Goal: Entertainment & Leisure: Consume media (video, audio)

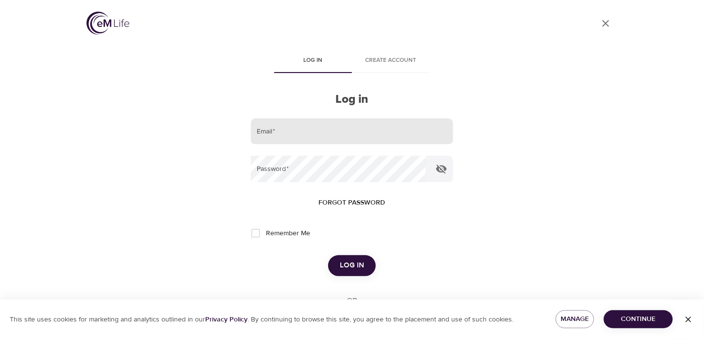
click at [339, 131] on input "email" at bounding box center [352, 131] width 202 height 26
type input "[PERSON_NAME][EMAIL_ADDRESS][DOMAIN_NAME]"
click at [256, 232] on input "Remember Me" at bounding box center [256, 233] width 20 height 20
checkbox input "true"
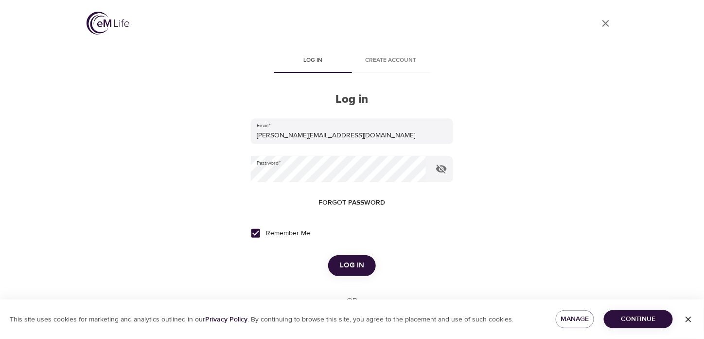
click at [360, 263] on span "Log in" at bounding box center [352, 265] width 24 height 13
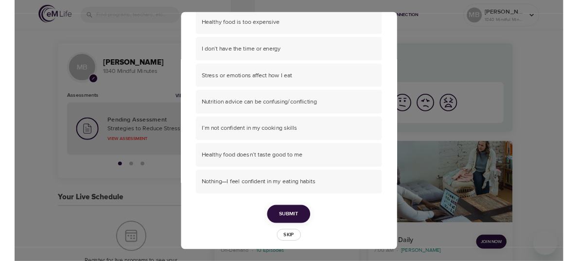
scroll to position [107, 0]
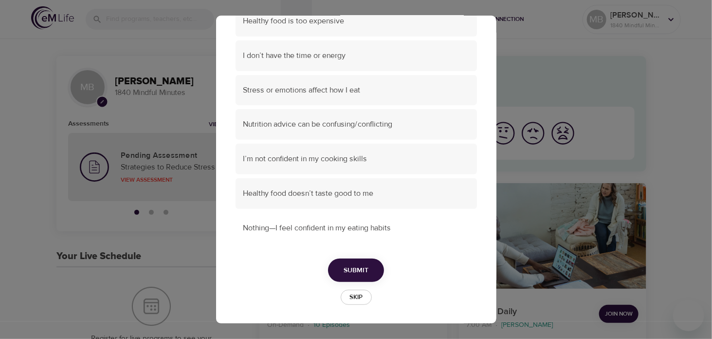
click at [306, 228] on span "Nothing—I feel confident in my eating habits" at bounding box center [356, 227] width 226 height 11
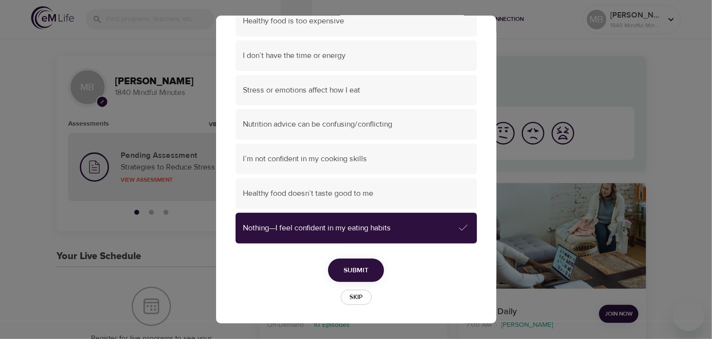
click at [348, 268] on span "Submit" at bounding box center [355, 270] width 25 height 12
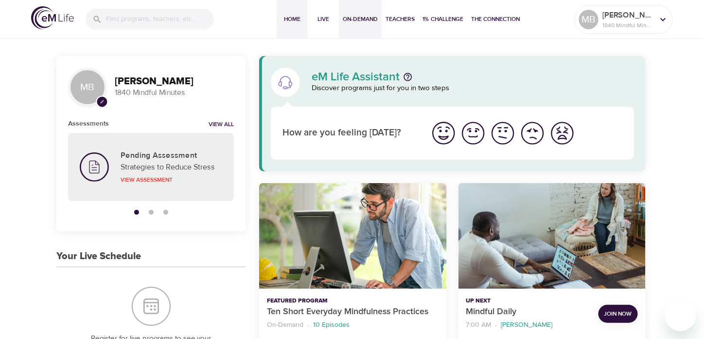
click at [360, 20] on span "On-Demand" at bounding box center [360, 19] width 35 height 10
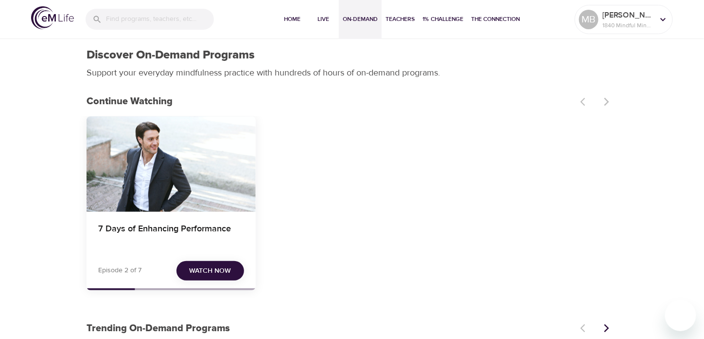
click at [222, 269] on span "Watch Now" at bounding box center [211, 271] width 42 height 12
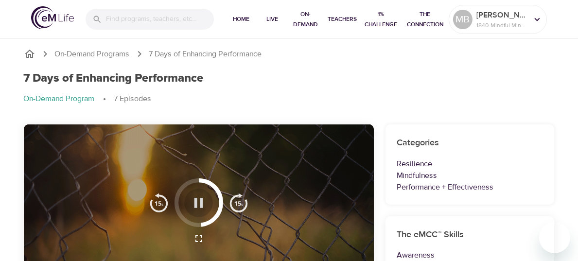
click at [194, 193] on button "button" at bounding box center [198, 203] width 29 height 29
click at [203, 199] on icon "button" at bounding box center [198, 203] width 17 height 17
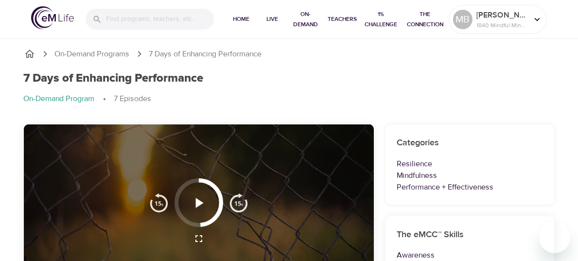
click at [201, 206] on icon "button" at bounding box center [198, 203] width 17 height 17
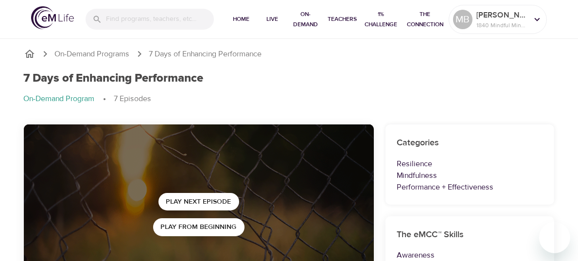
click at [503, 22] on p "1840 Mindful Minutes" at bounding box center [503, 25] width 52 height 9
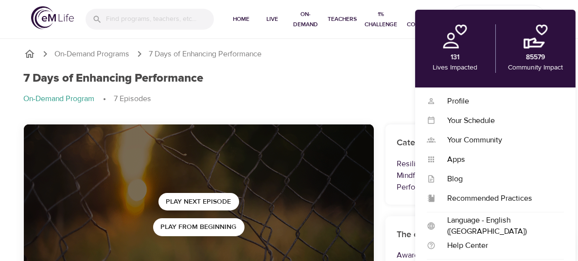
click at [367, 72] on div "7 Days of Enhancing Performance" at bounding box center [289, 78] width 531 height 14
